Goal: Task Accomplishment & Management: Manage account settings

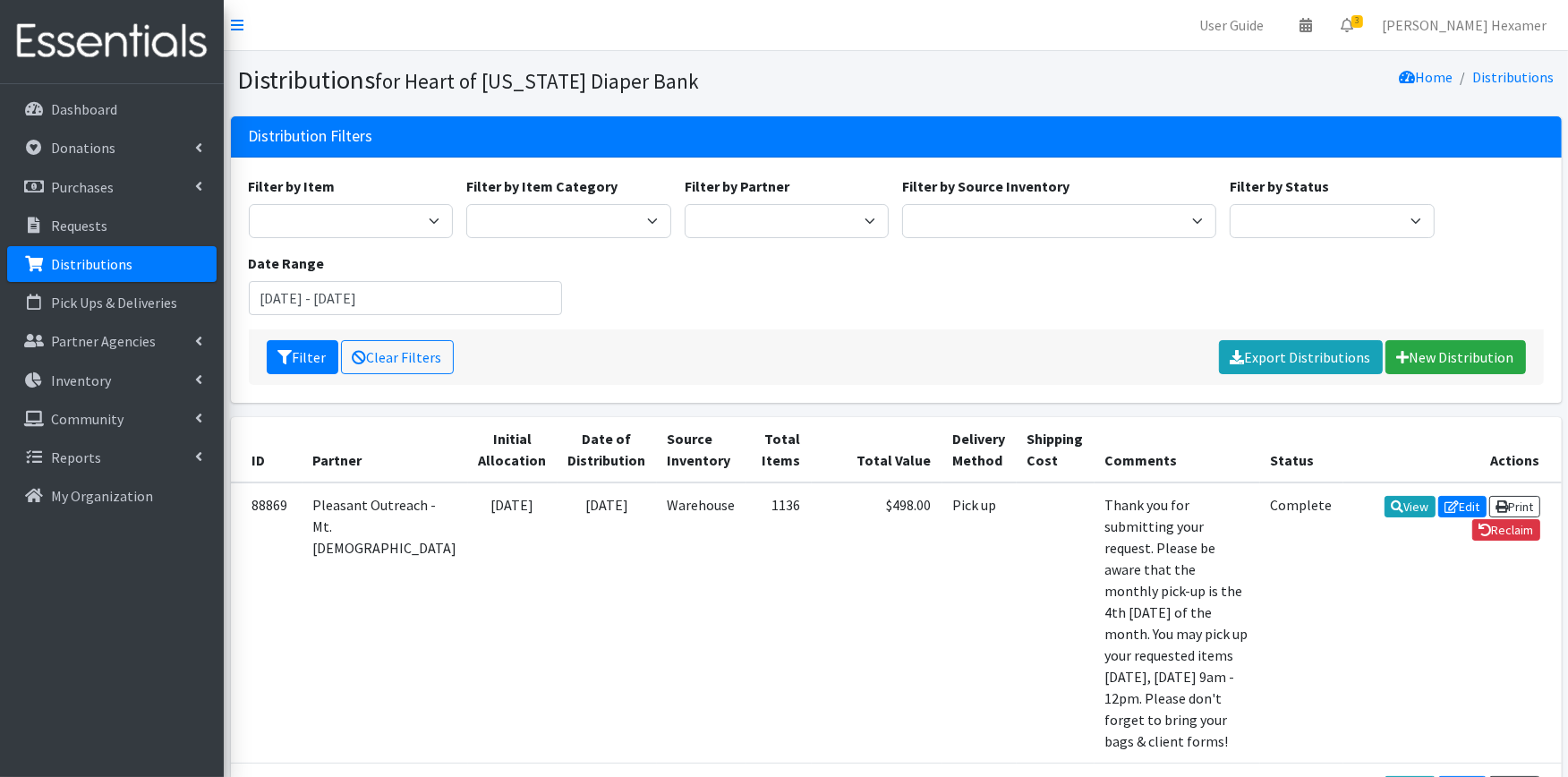
click at [820, 320] on div "Filter by Item Adult Large Adult Medium Adult Small Adult X Large Adult X-Small…" at bounding box center [895, 252] width 1308 height 154
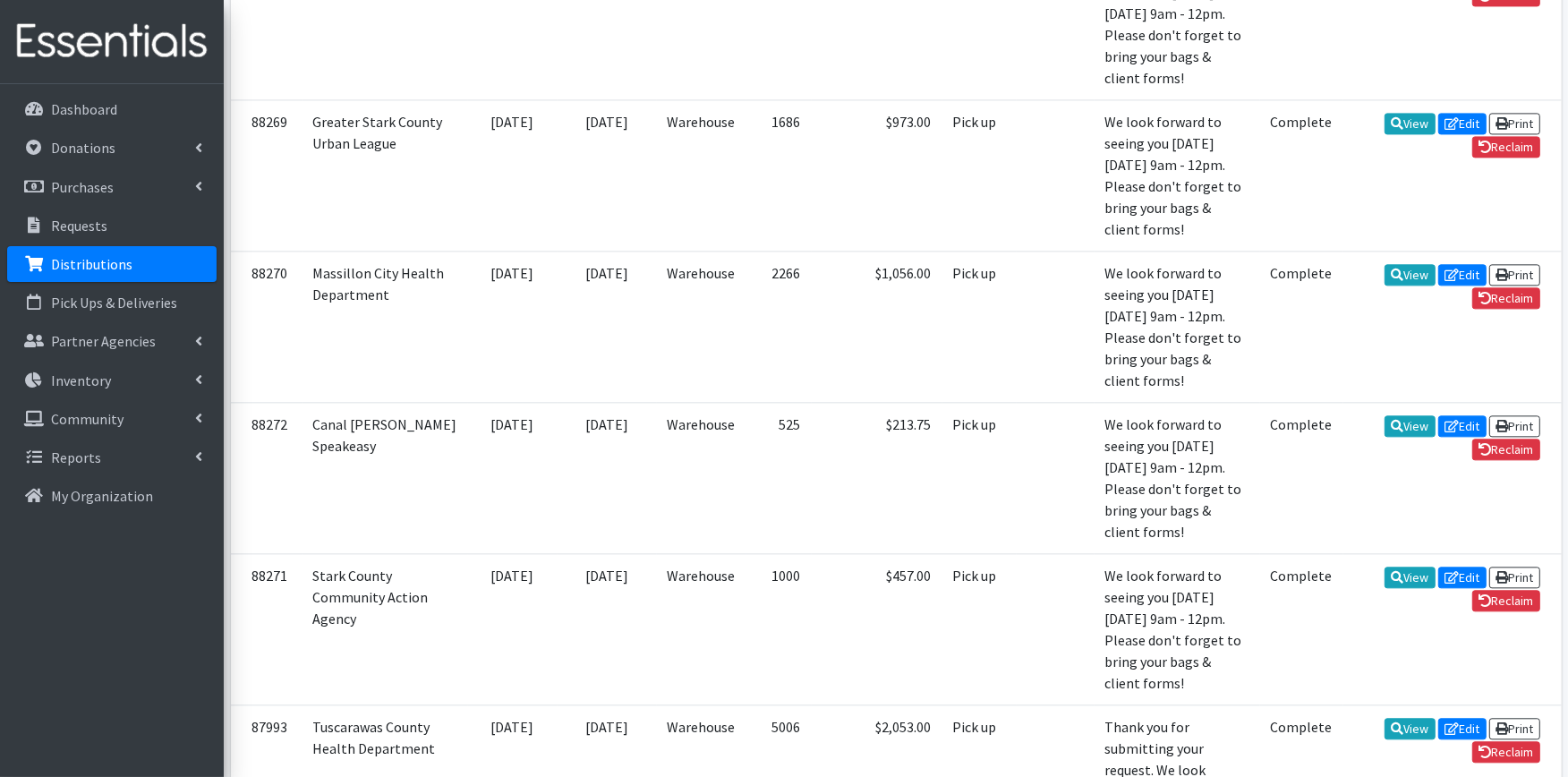
scroll to position [4177, 0]
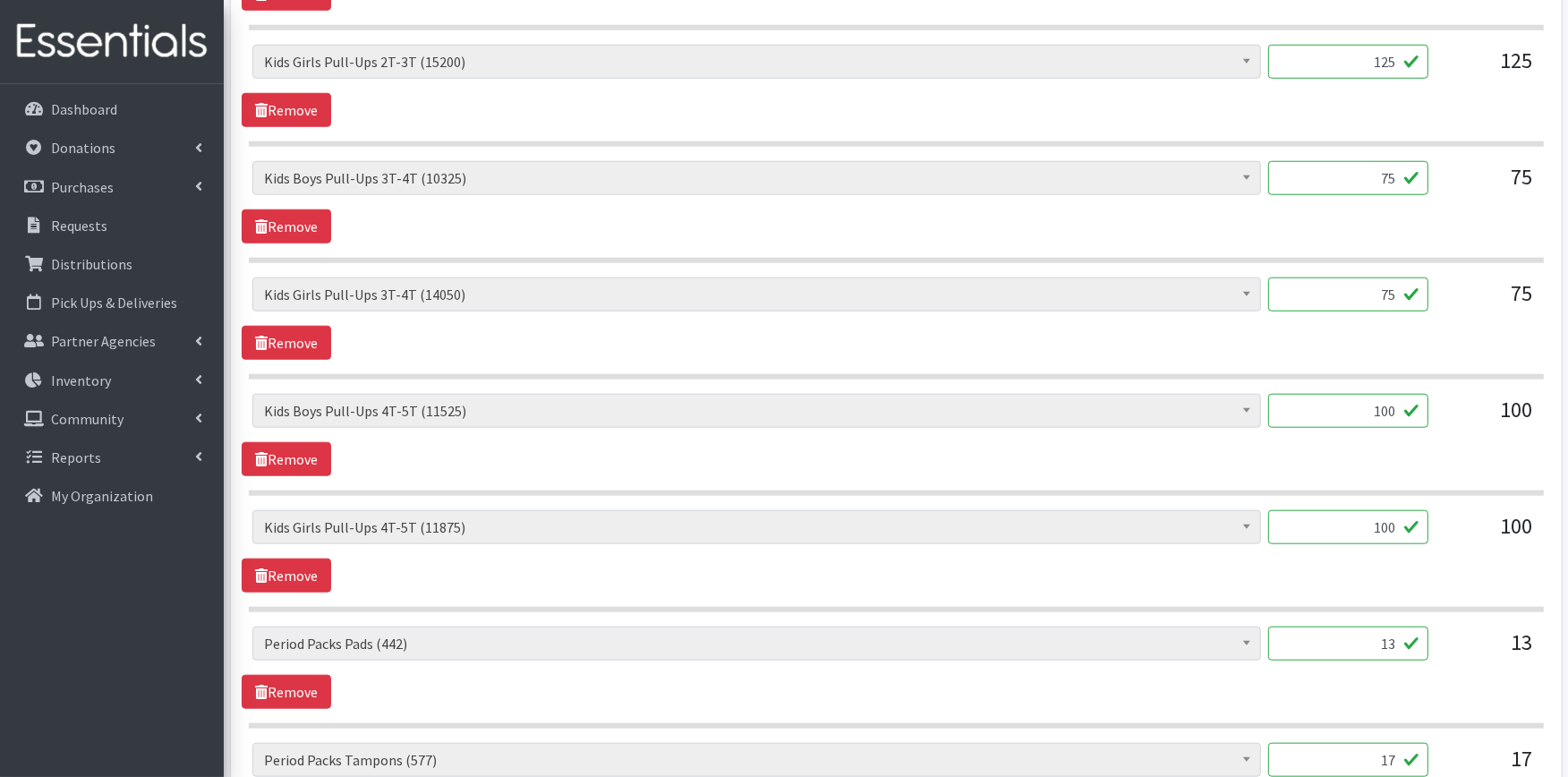
scroll to position [2141, 0]
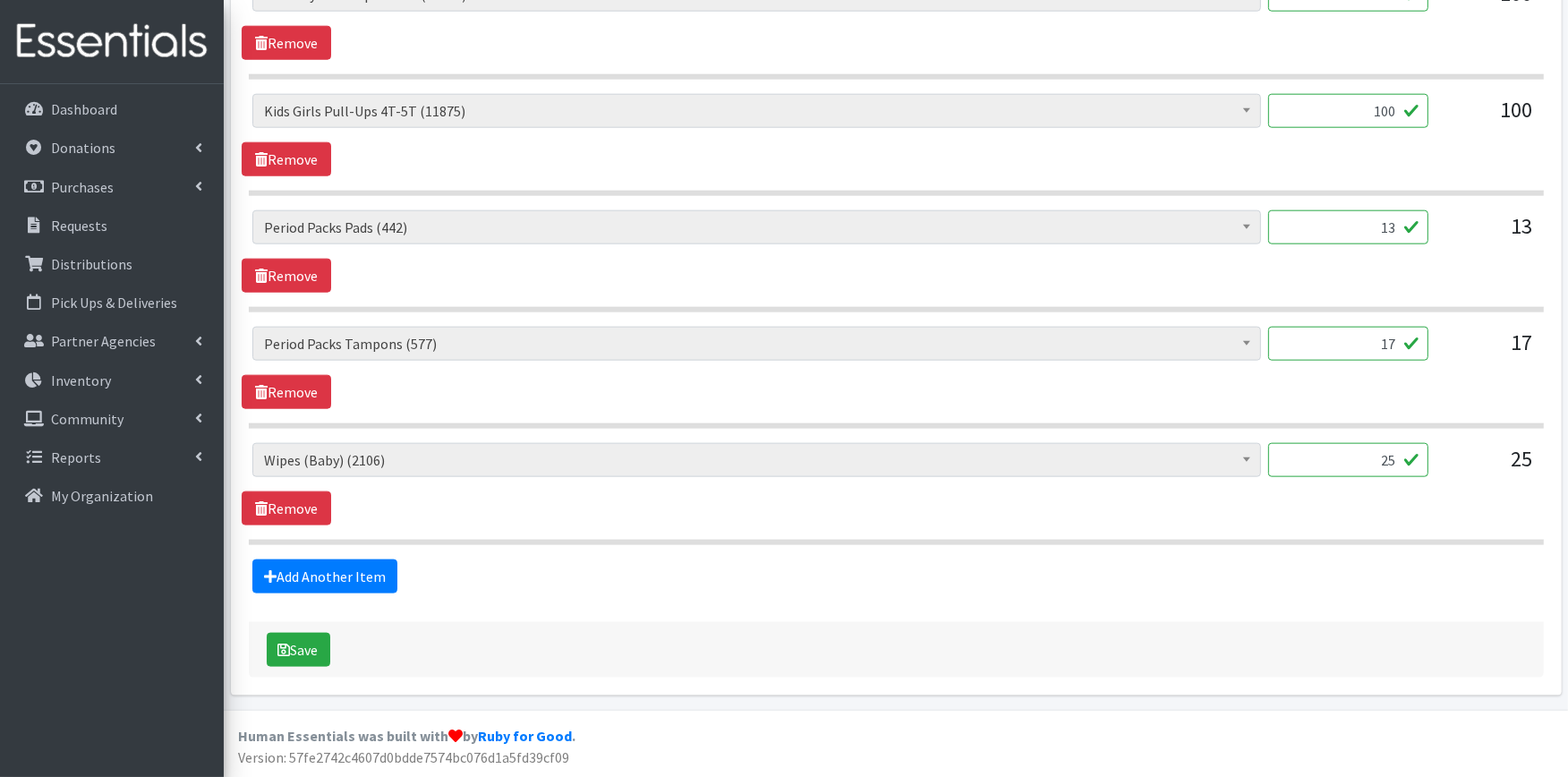
drag, startPoint x: 1326, startPoint y: 225, endPoint x: 1443, endPoint y: 218, distance: 117.2
click at [1443, 218] on div "Adult XXX Large (0) Adult Large (787) Adult XX Large (0) Adult Medium (15) Adul…" at bounding box center [896, 234] width 1287 height 48
type input "10"
click at [282, 642] on icon "submit" at bounding box center [284, 649] width 13 height 15
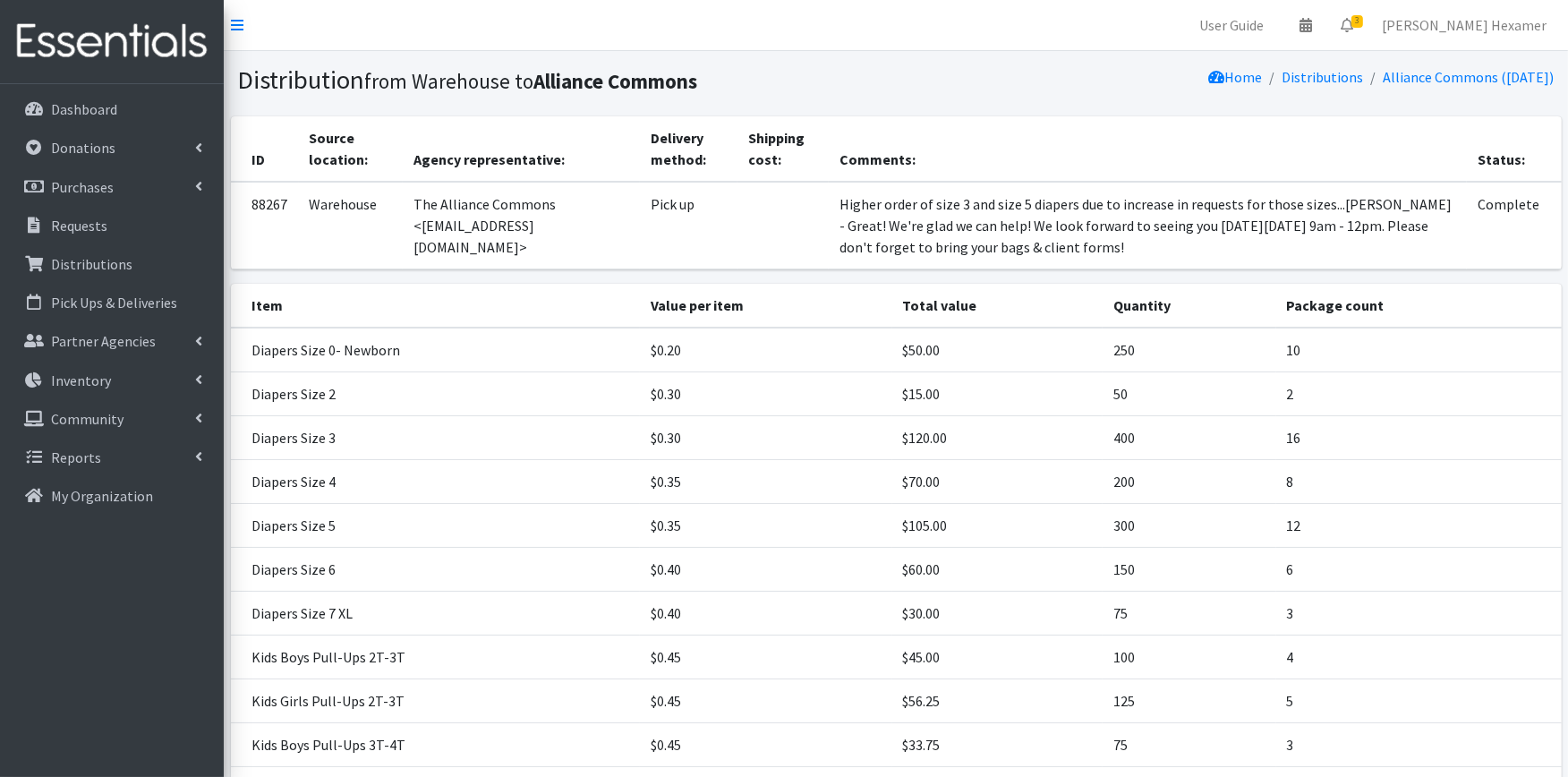
scroll to position [433, 0]
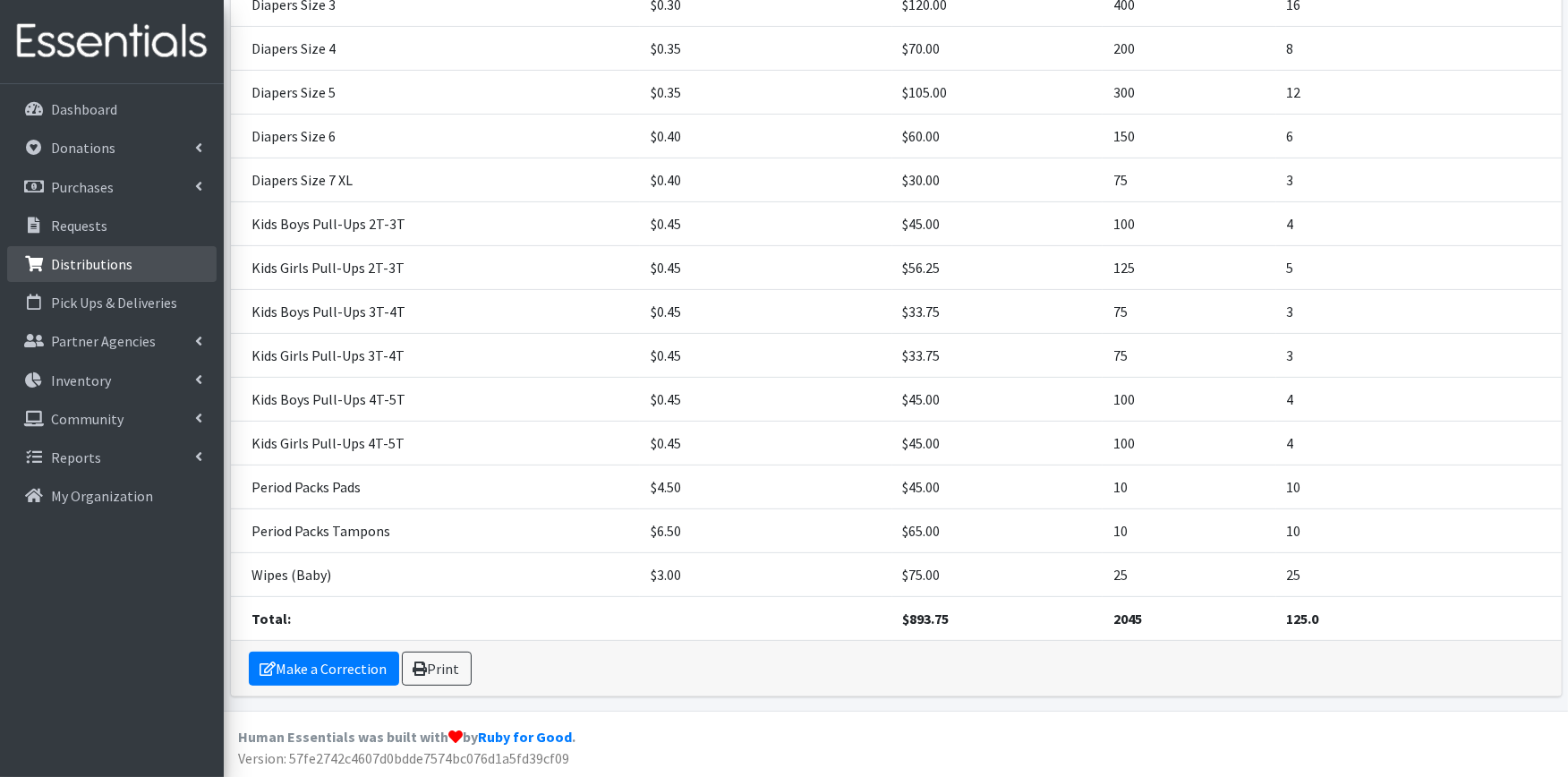
click at [116, 264] on p "Distributions" at bounding box center [92, 264] width 81 height 17
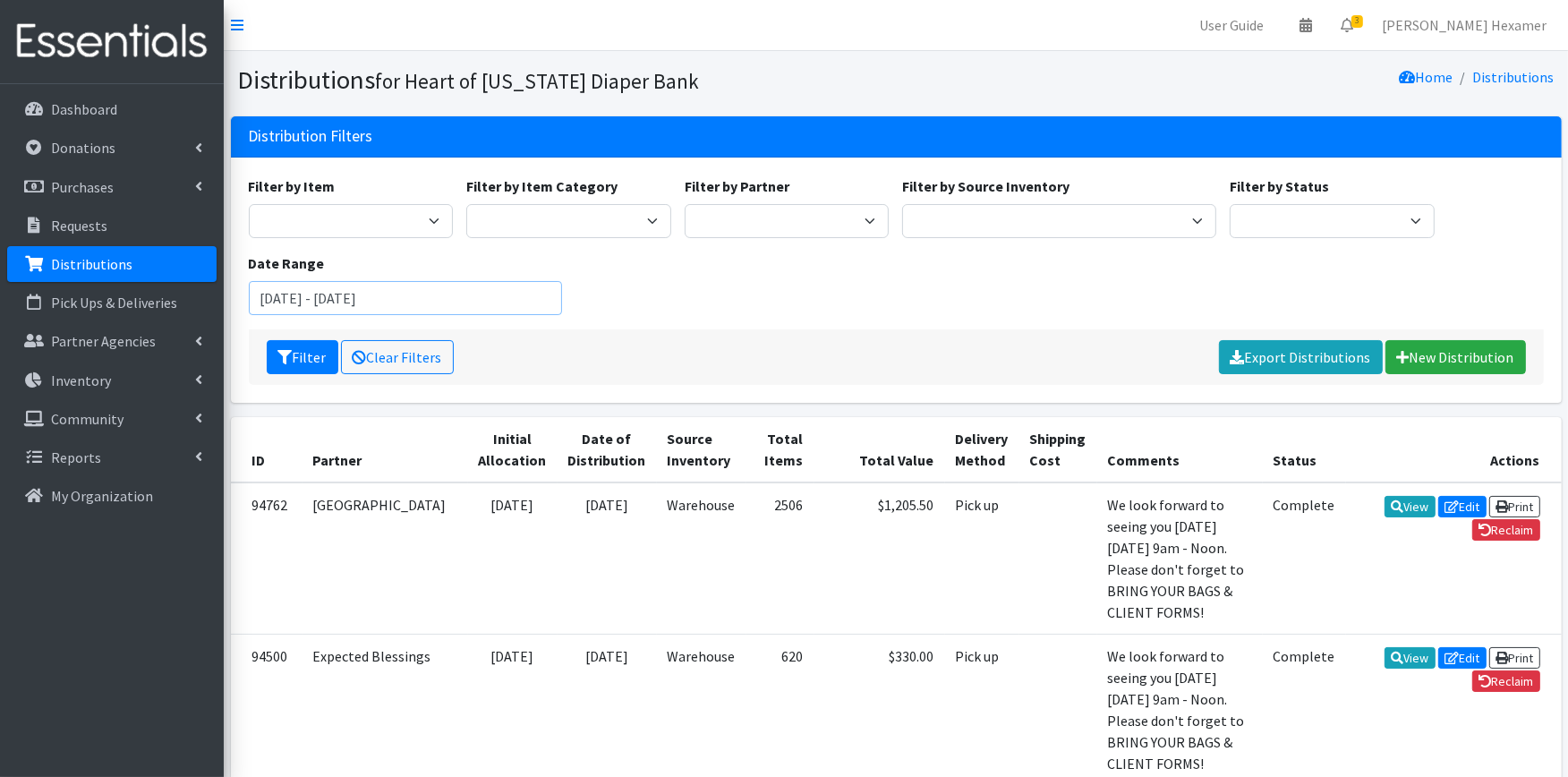
click at [423, 291] on input "[DATE] - [DATE]" at bounding box center [406, 297] width 314 height 34
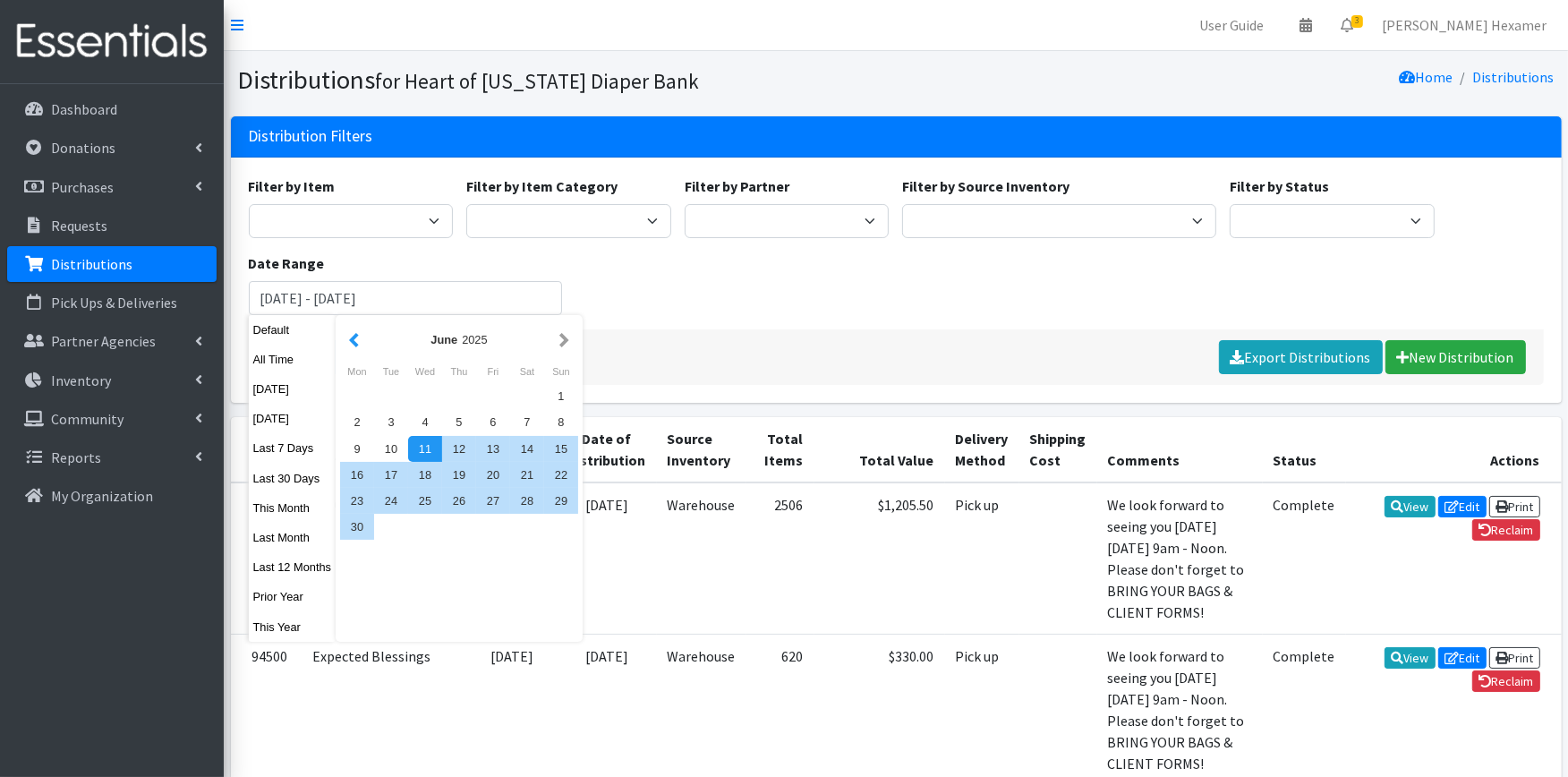
click at [358, 340] on button "button" at bounding box center [354, 339] width 18 height 22
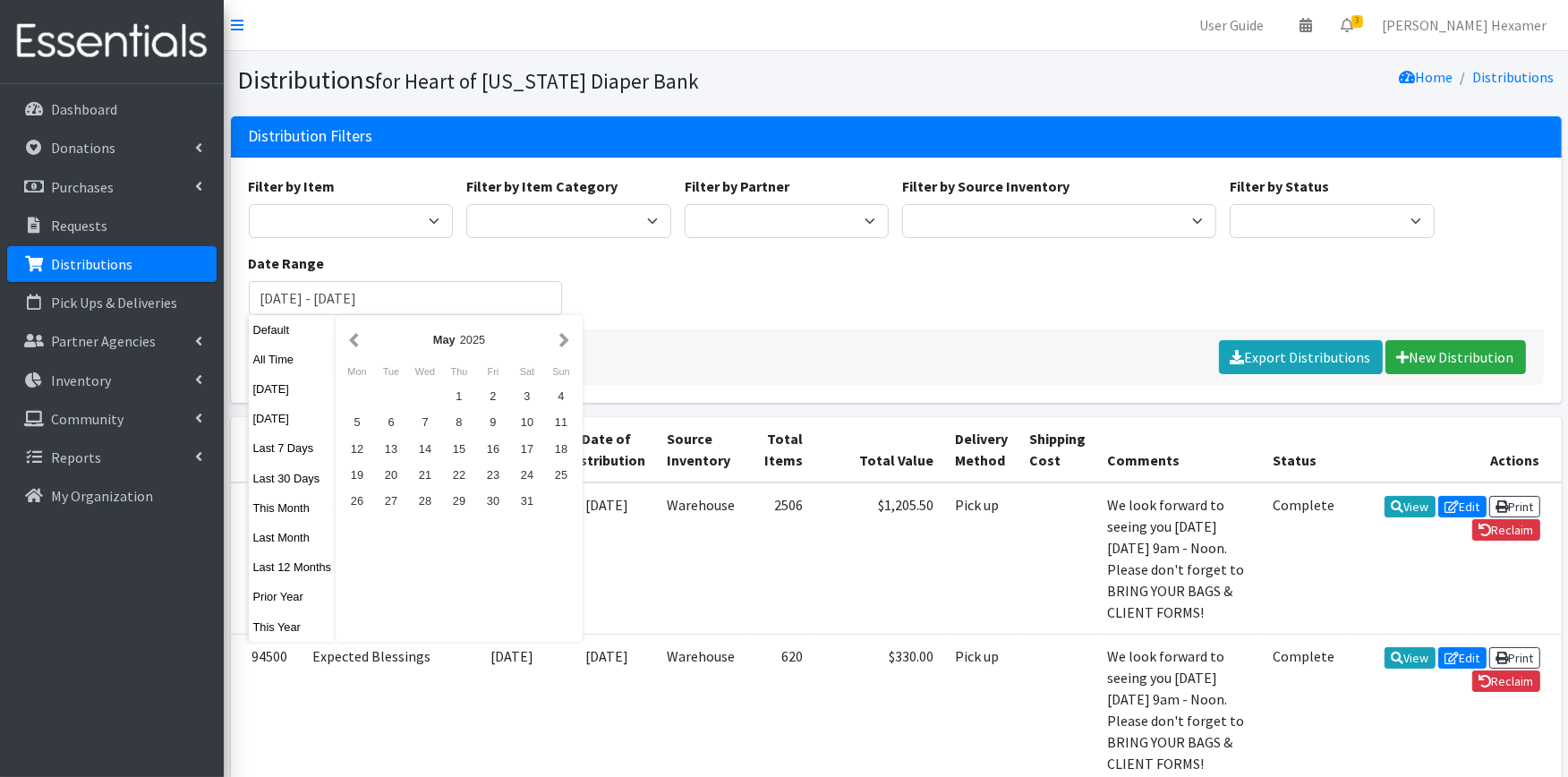
click at [358, 340] on button "button" at bounding box center [354, 339] width 18 height 22
click at [390, 390] on div "1" at bounding box center [390, 395] width 34 height 26
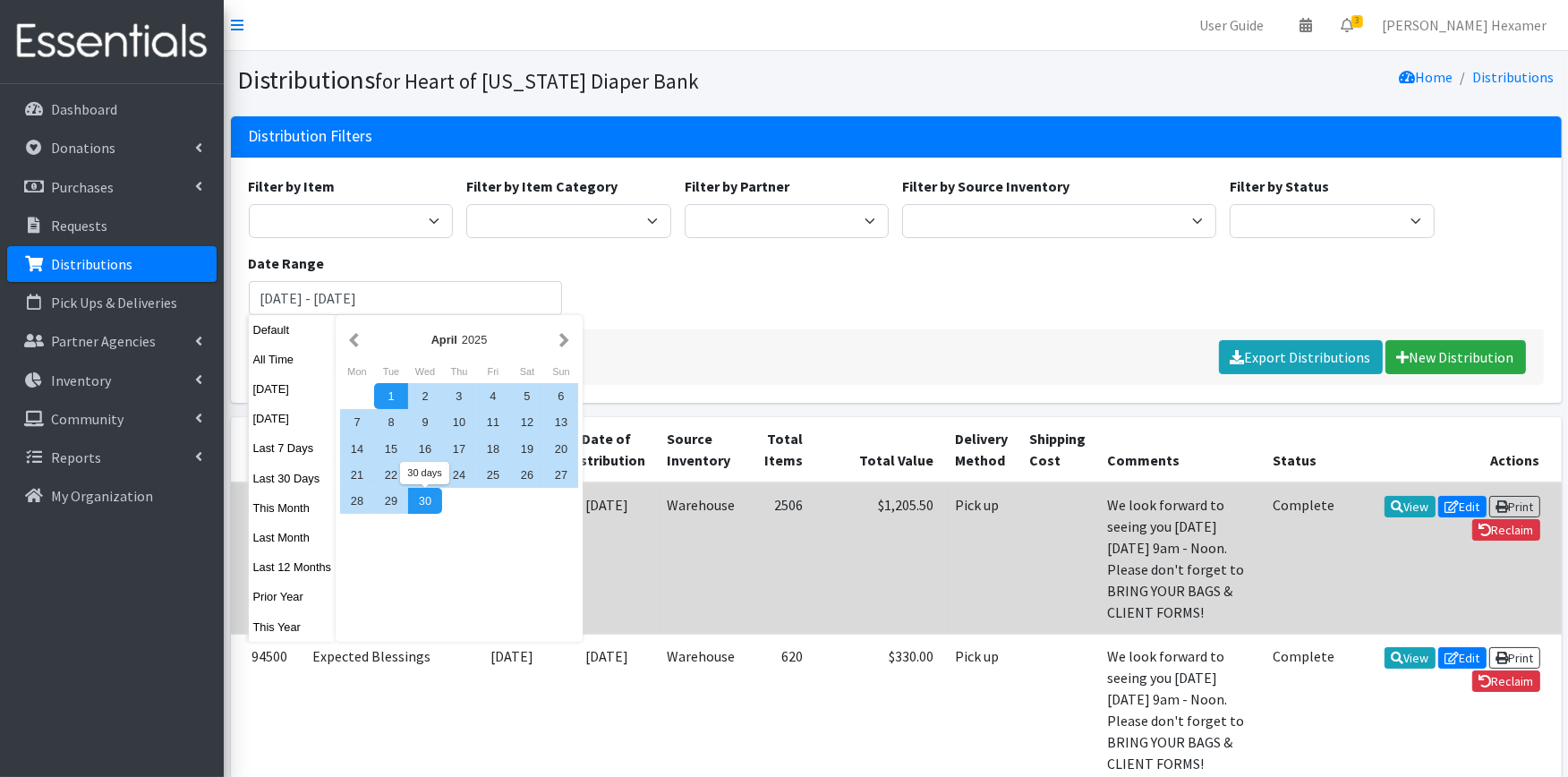
click at [420, 502] on div "30" at bounding box center [424, 501] width 34 height 26
type input "April 1, 2025 - April 30, 2025"
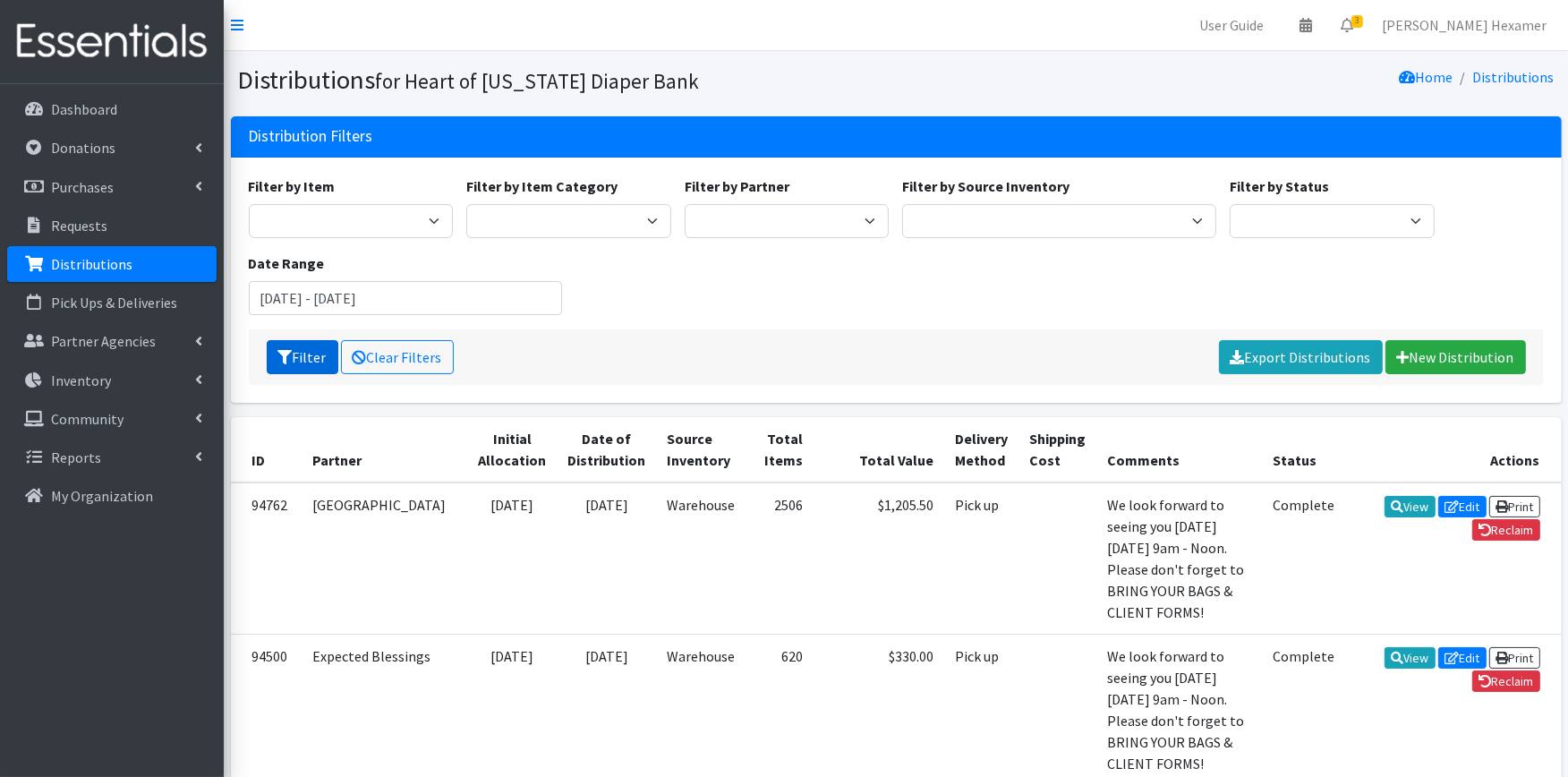
click at [321, 358] on button "Filter" at bounding box center [302, 357] width 72 height 34
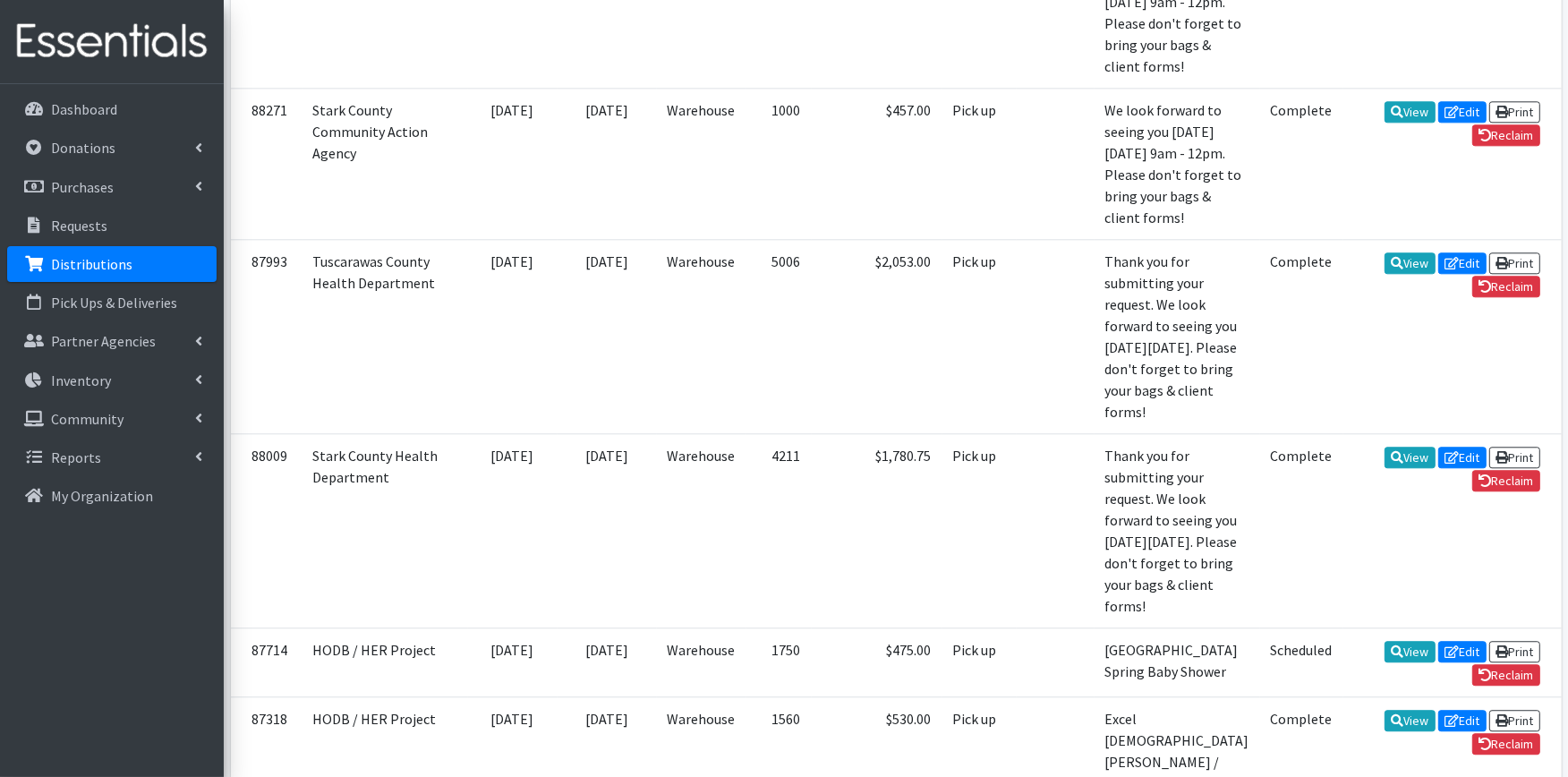
scroll to position [4675, 0]
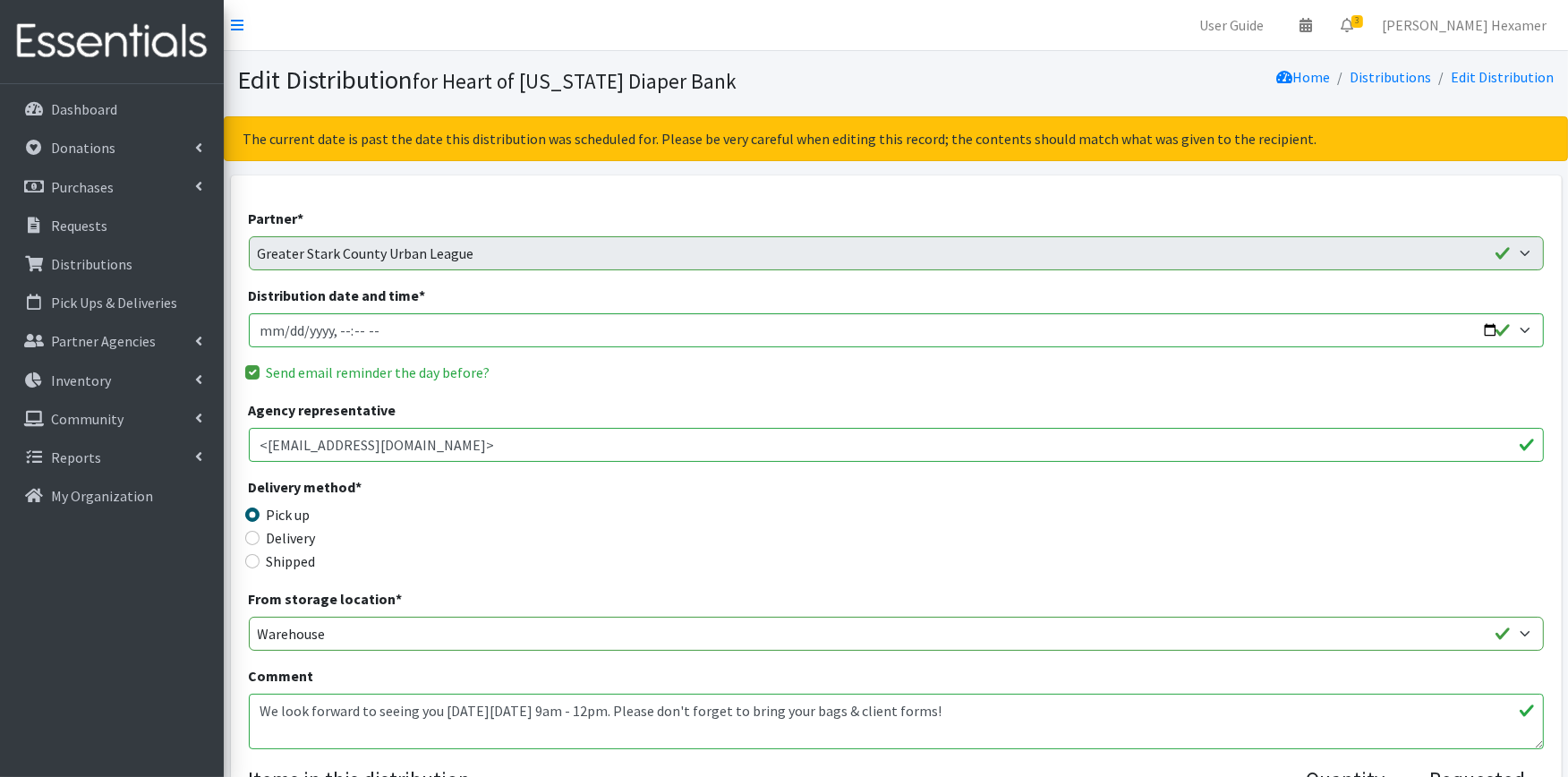
scroll to position [1090, 0]
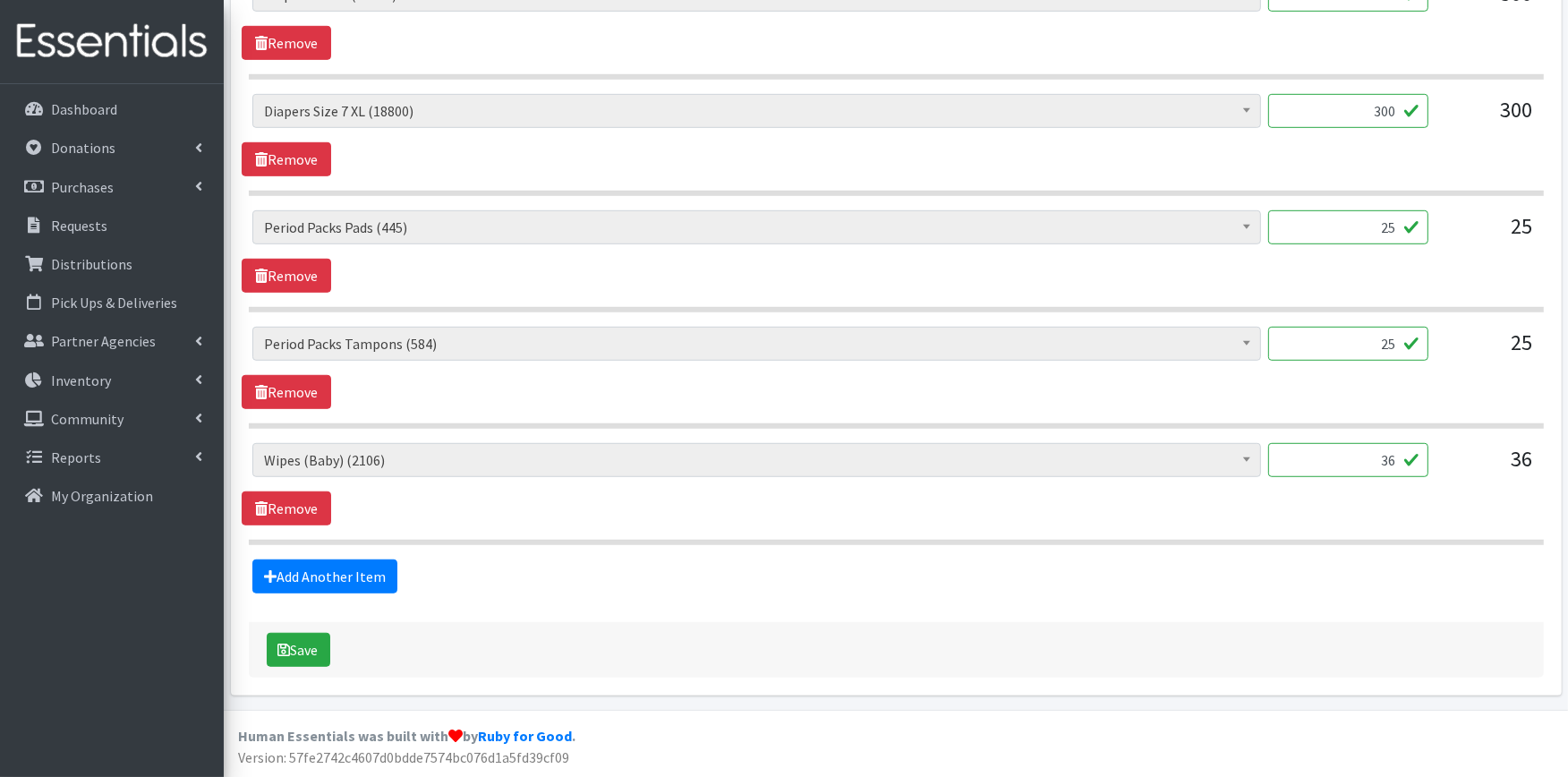
drag, startPoint x: 1348, startPoint y: 230, endPoint x: 1420, endPoint y: 228, distance: 72.0
click at [1420, 228] on input "25" at bounding box center [1347, 227] width 160 height 34
type input "10"
drag, startPoint x: 1396, startPoint y: 342, endPoint x: 1405, endPoint y: 343, distance: 9.1
click at [1396, 342] on input "1000" at bounding box center [1347, 343] width 160 height 34
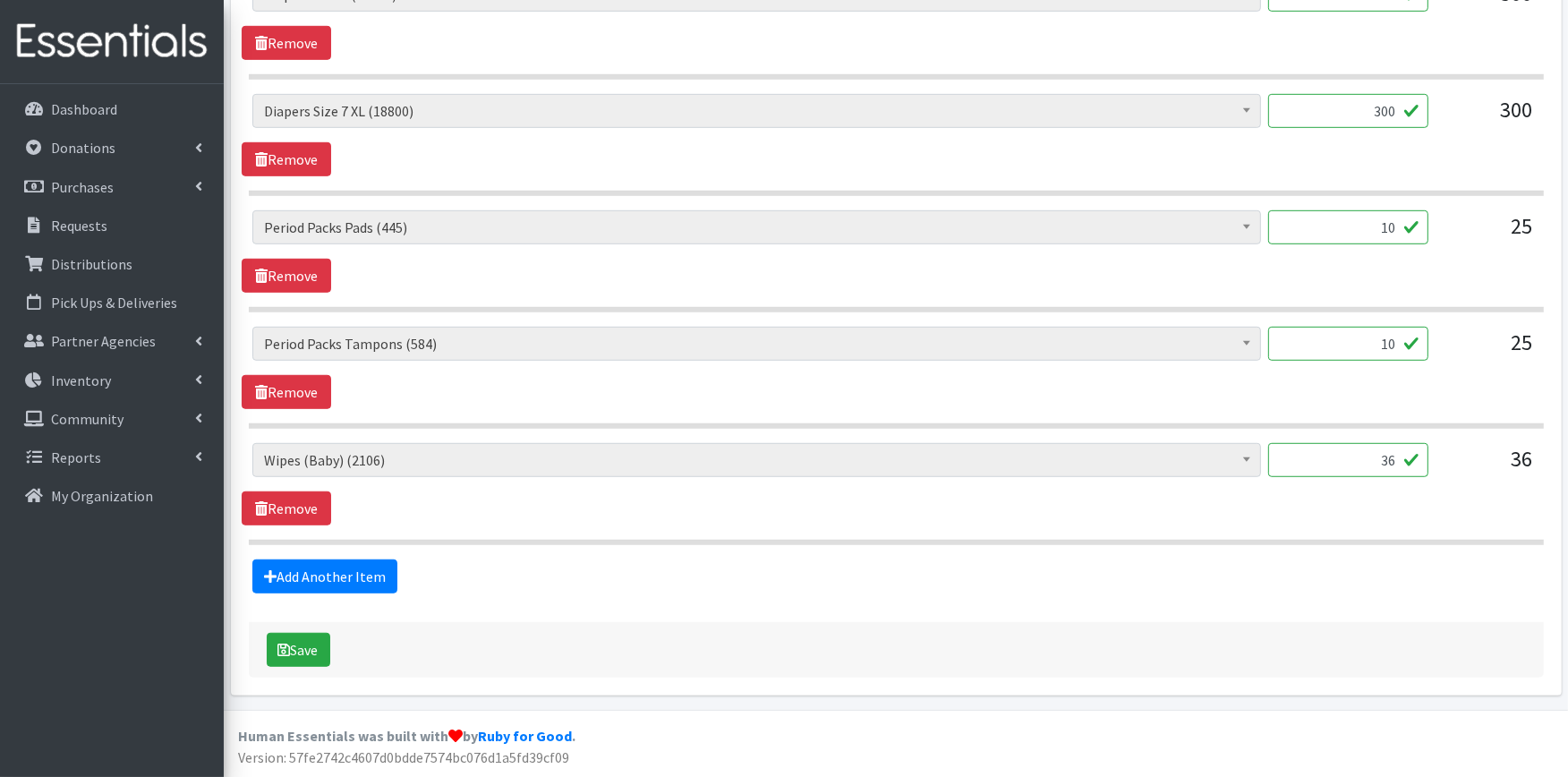
type input "10"
click at [281, 647] on icon "submit" at bounding box center [284, 649] width 13 height 15
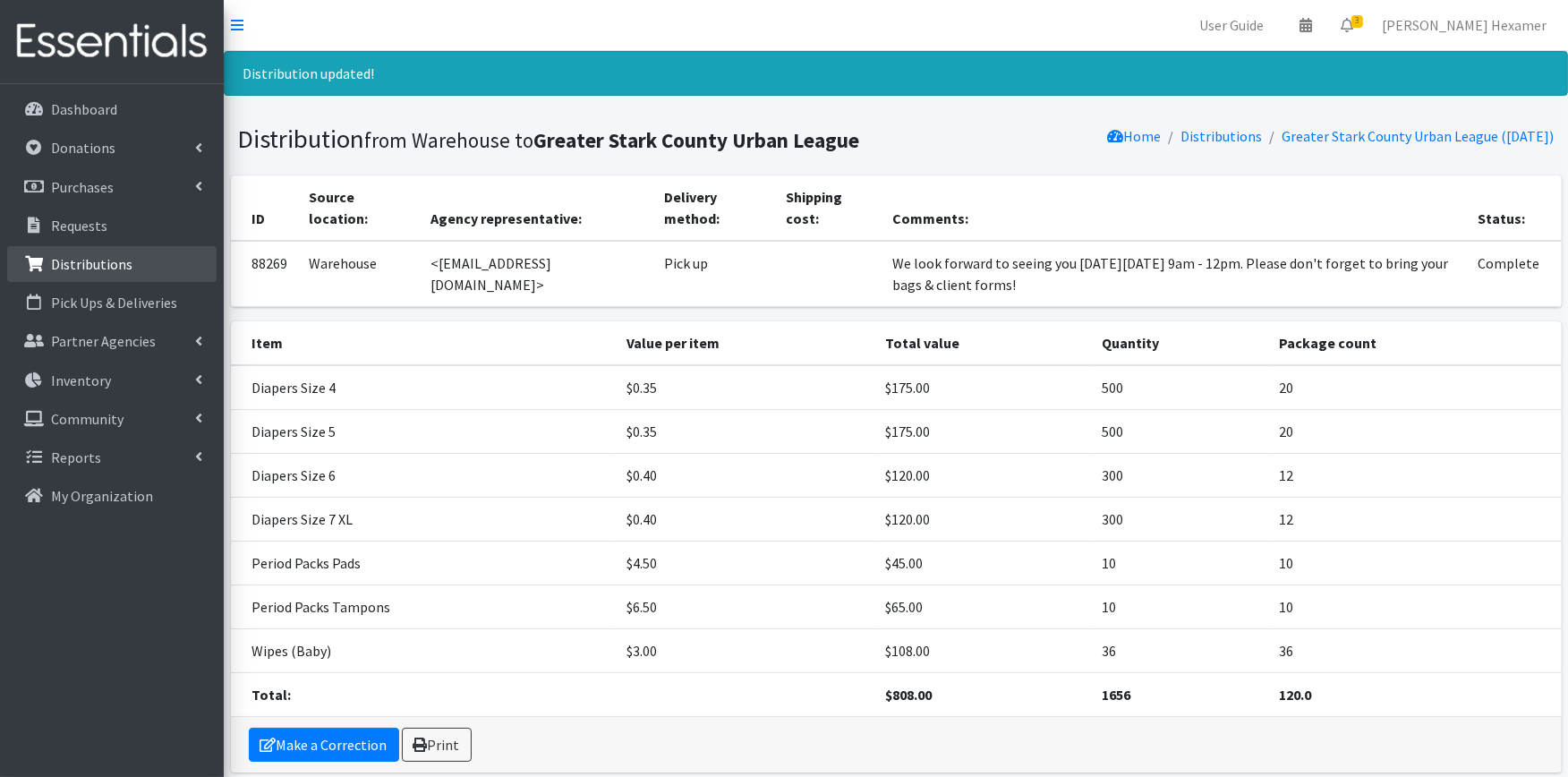
click at [100, 252] on link "Distributions" at bounding box center [111, 264] width 209 height 36
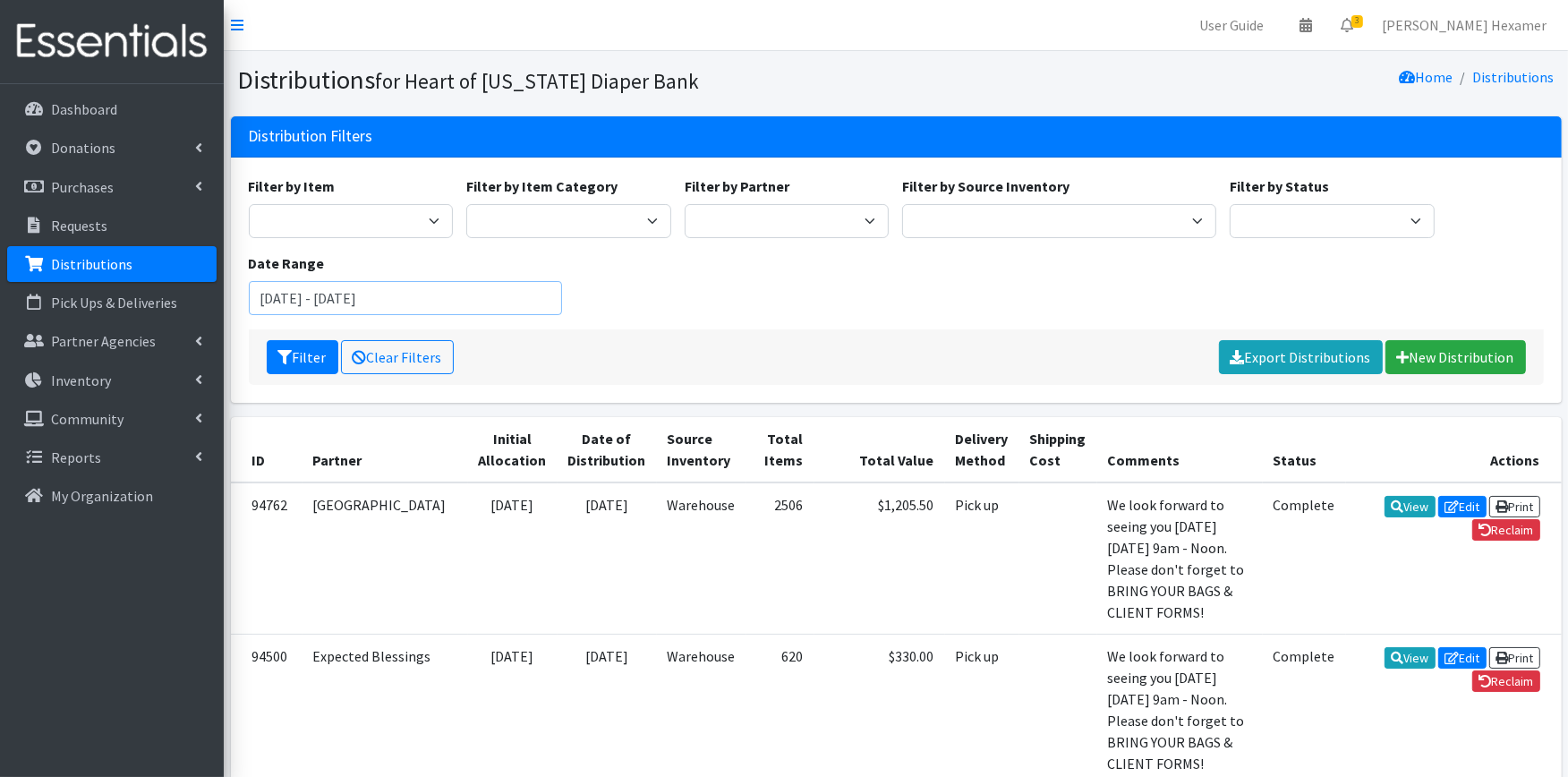
click at [284, 281] on input "June 11, 2025 - September 11, 2025" at bounding box center [406, 297] width 314 height 34
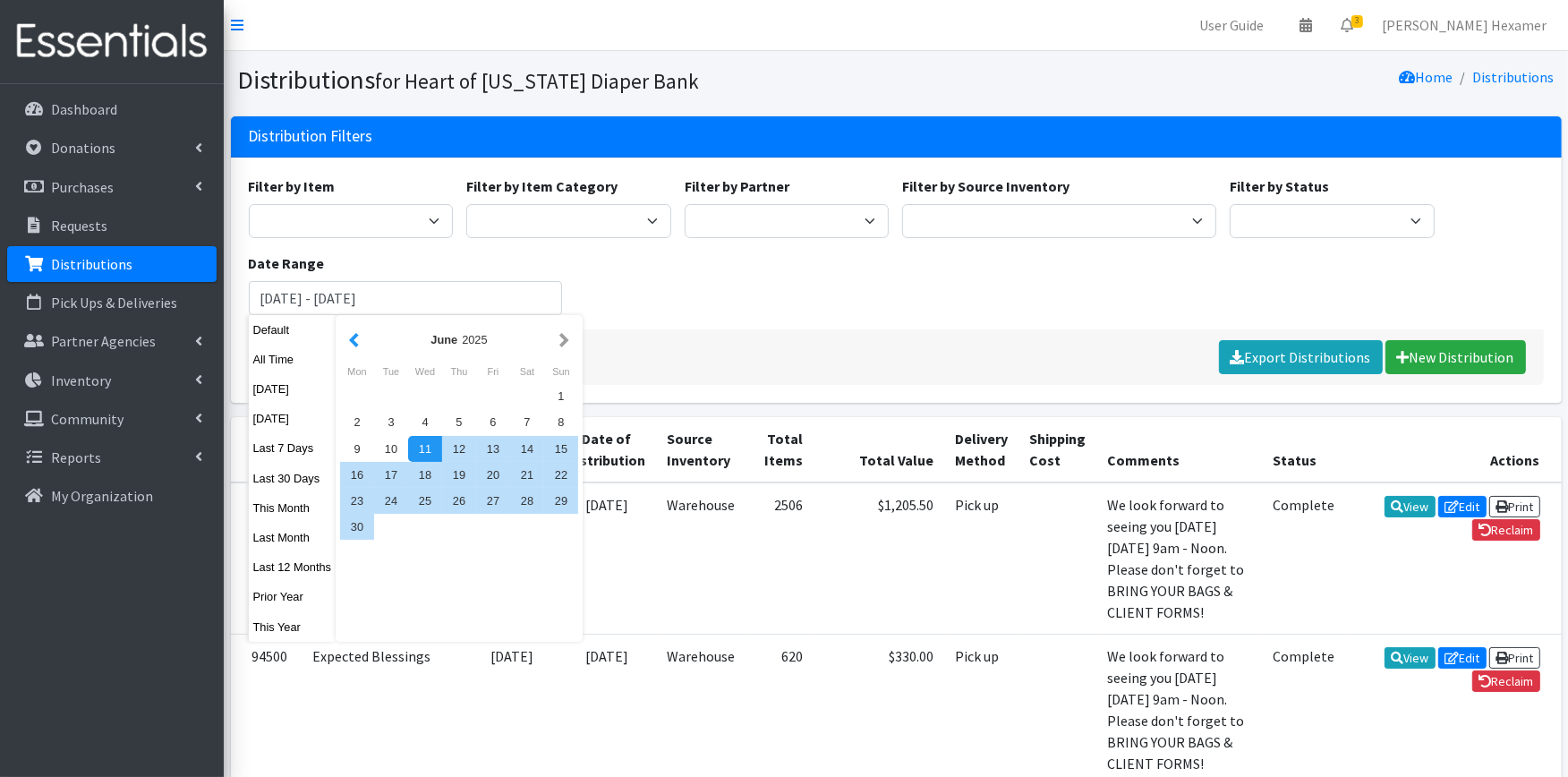
click at [352, 337] on button "button" at bounding box center [354, 339] width 18 height 22
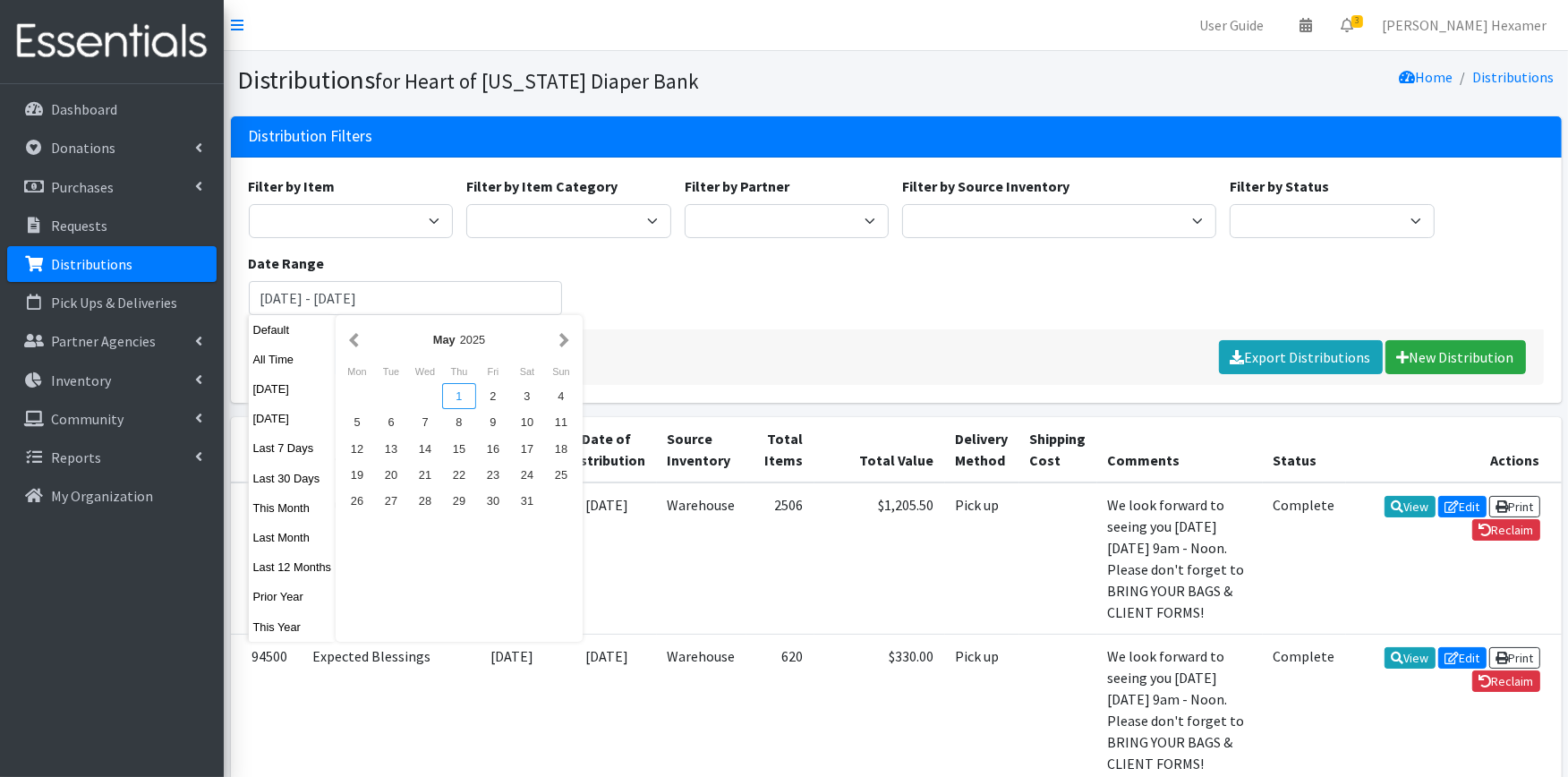
click at [452, 389] on div "1" at bounding box center [458, 395] width 34 height 26
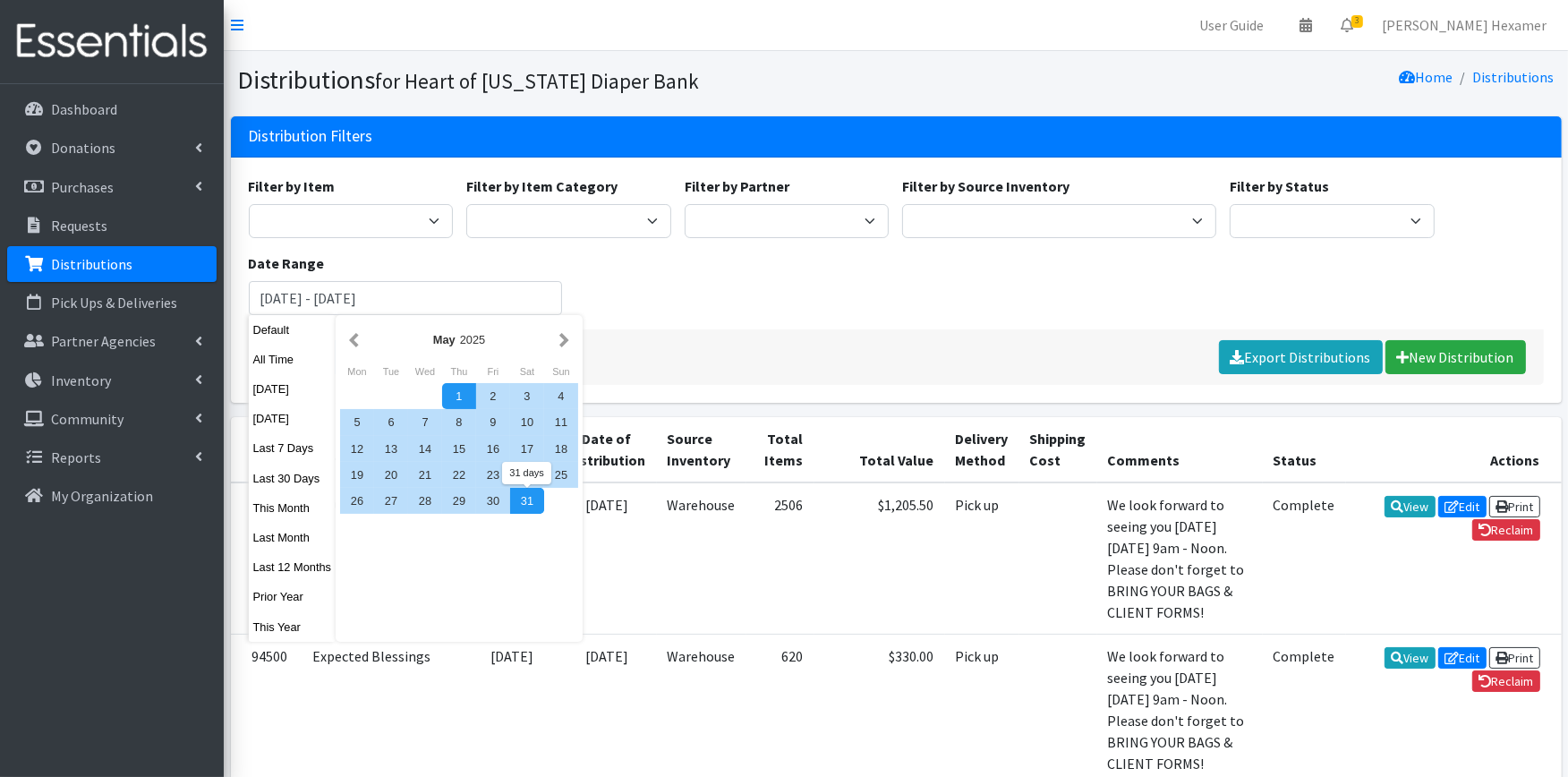
click at [526, 488] on div "31" at bounding box center [527, 501] width 34 height 26
type input "[DATE] - [DATE]"
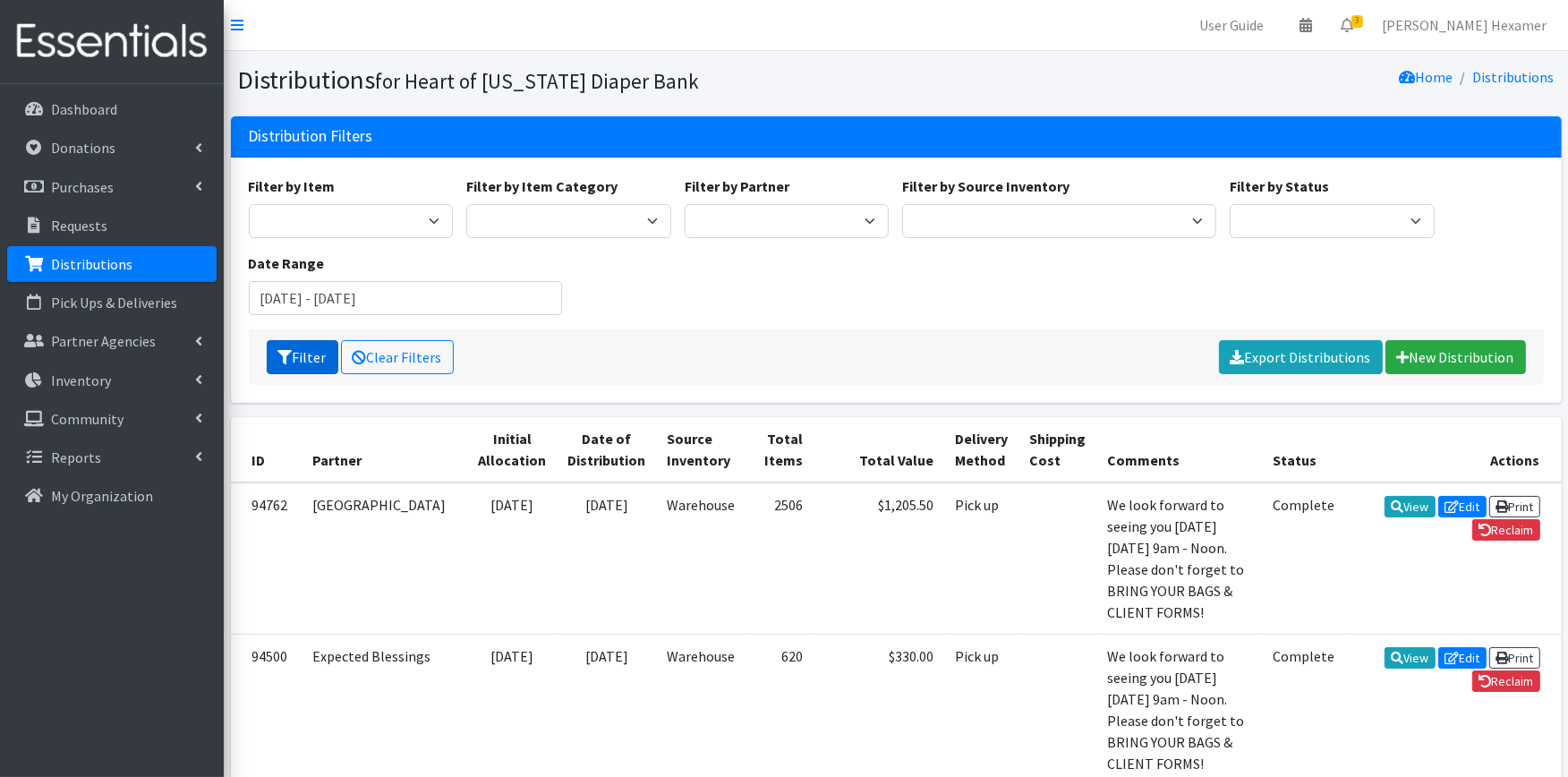
click at [313, 349] on button "Filter" at bounding box center [302, 357] width 72 height 34
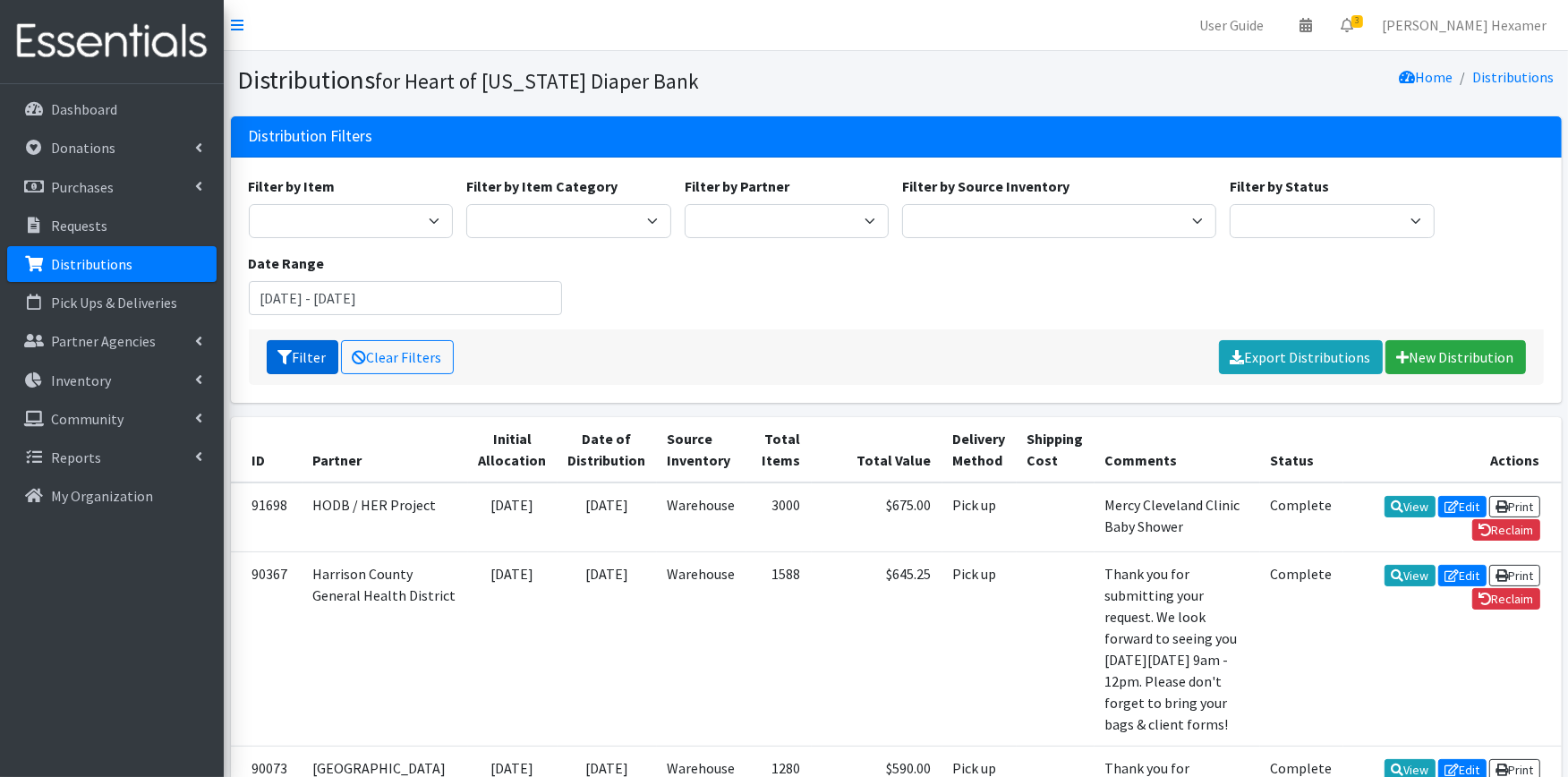
click at [313, 350] on button "Filter" at bounding box center [302, 357] width 72 height 34
click at [1276, 355] on link "Export Distributions" at bounding box center [1300, 357] width 164 height 34
